Goal: Check status: Check status

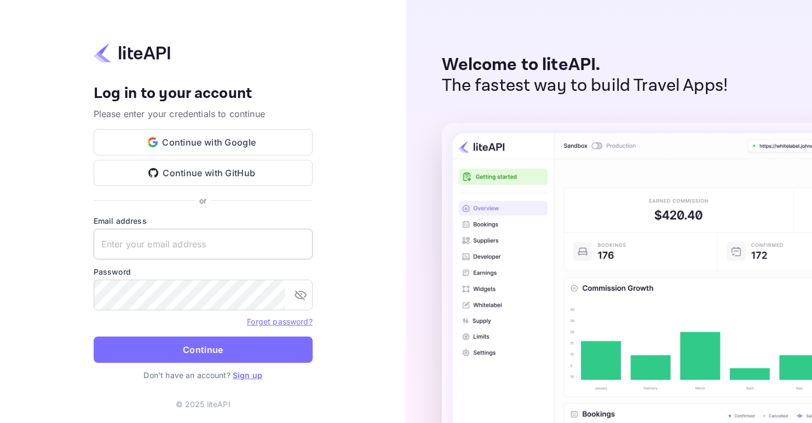
click at [127, 244] on input "text" at bounding box center [203, 244] width 219 height 31
paste input "adminpassword_support@yandex-team.ru"
type input "adminpassword_support@yandex-team.ru"
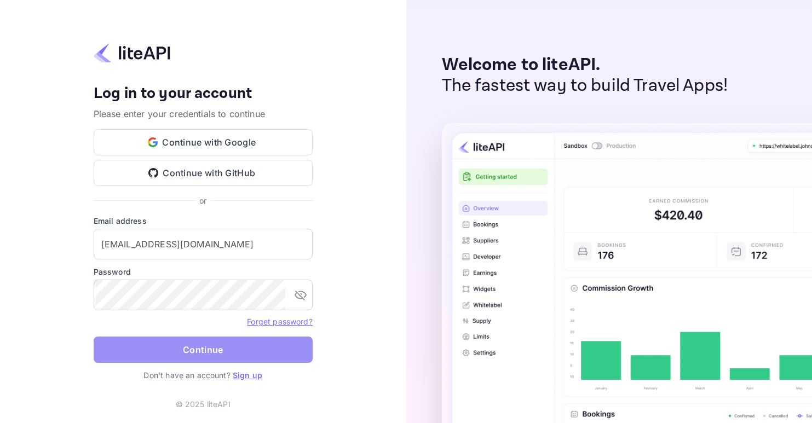
click at [263, 350] on button "Continue" at bounding box center [203, 350] width 219 height 26
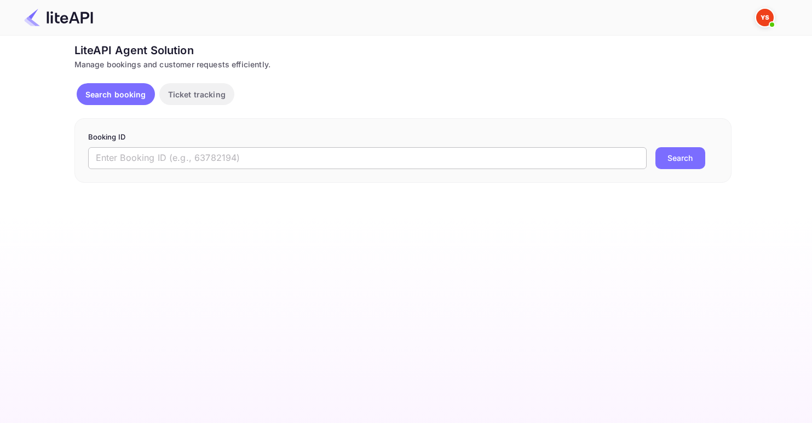
click at [222, 162] on input "text" at bounding box center [367, 158] width 559 height 22
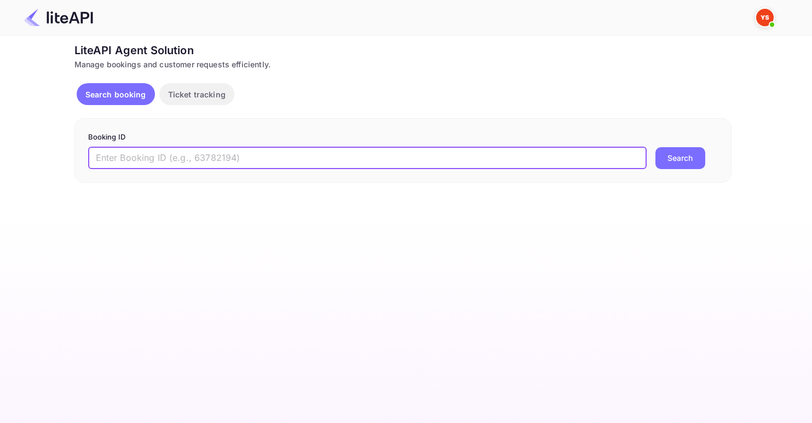
paste input "8551768"
type input "8551768"
click at [656, 147] on button "Search" at bounding box center [681, 158] width 50 height 22
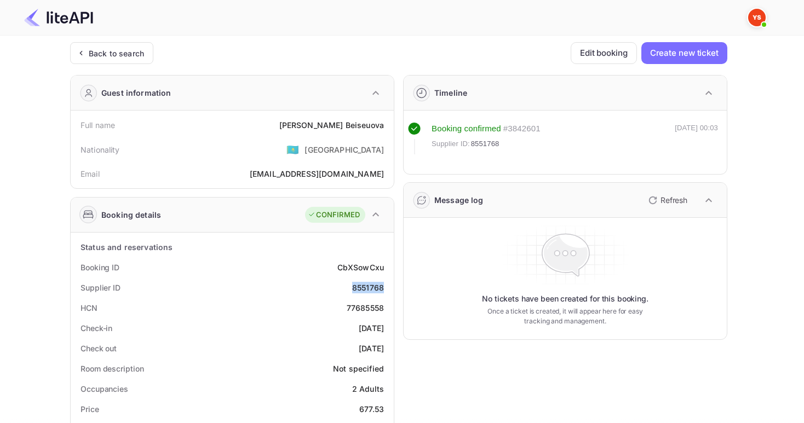
drag, startPoint x: 348, startPoint y: 289, endPoint x: 388, endPoint y: 285, distance: 39.7
click at [388, 285] on div "Supplier ID 8551768" at bounding box center [232, 288] width 314 height 20
copy div "8551768"
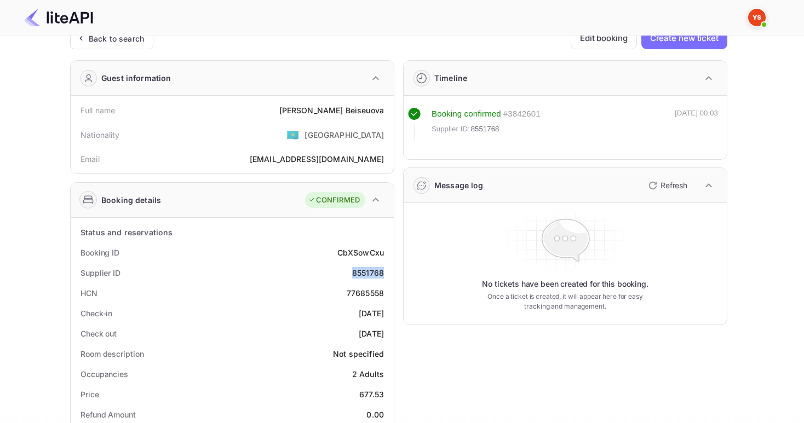
scroll to position [15, 0]
drag, startPoint x: 312, startPoint y: 102, endPoint x: 388, endPoint y: 114, distance: 77.2
click at [388, 114] on div "Full name [PERSON_NAME]" at bounding box center [232, 110] width 314 height 20
copy div "[PERSON_NAME]"
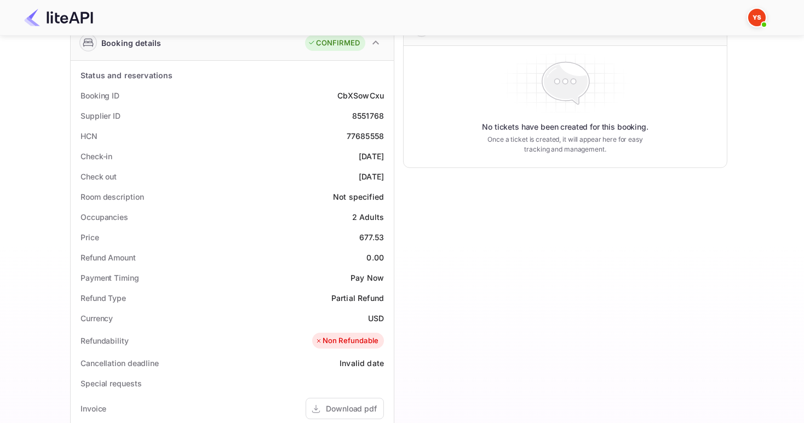
scroll to position [171, 0]
drag, startPoint x: 352, startPoint y: 239, endPoint x: 385, endPoint y: 238, distance: 32.9
click at [385, 238] on div "Price 677.53" at bounding box center [232, 238] width 314 height 20
copy div "677.53"
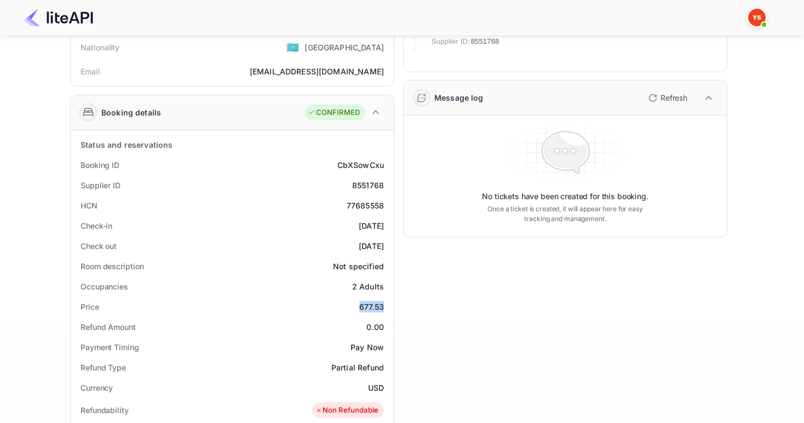
scroll to position [102, 0]
